Goal: Find specific page/section: Find specific page/section

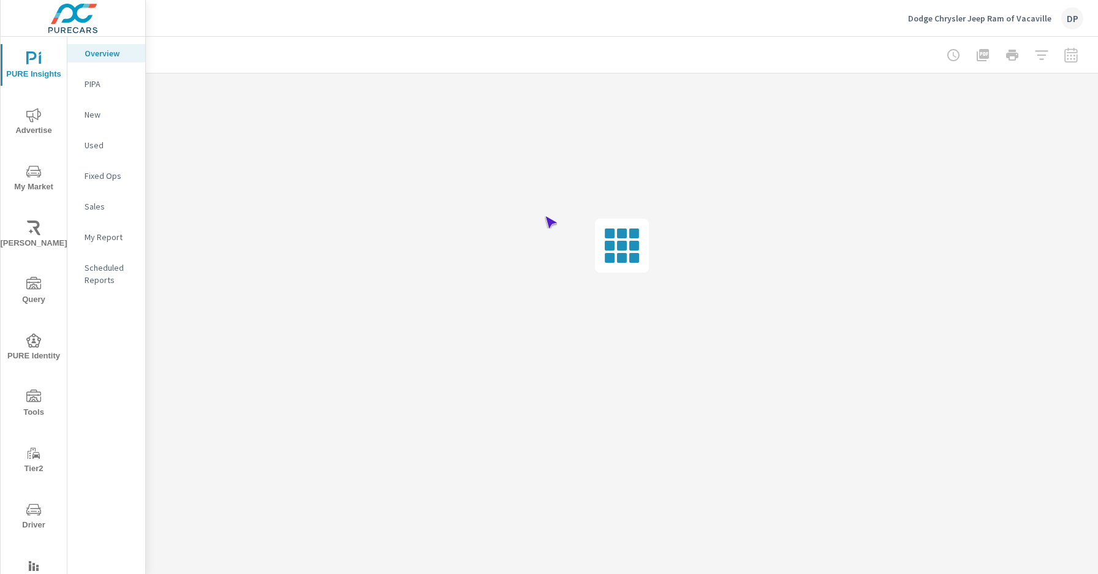
click at [31, 517] on span "Driver" at bounding box center [33, 518] width 59 height 30
